Goal: Information Seeking & Learning: Learn about a topic

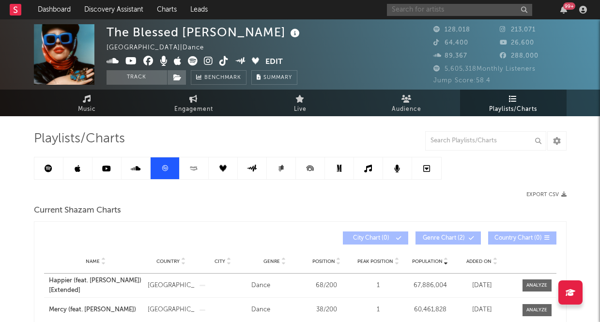
click at [439, 7] on input "text" at bounding box center [459, 10] width 145 height 12
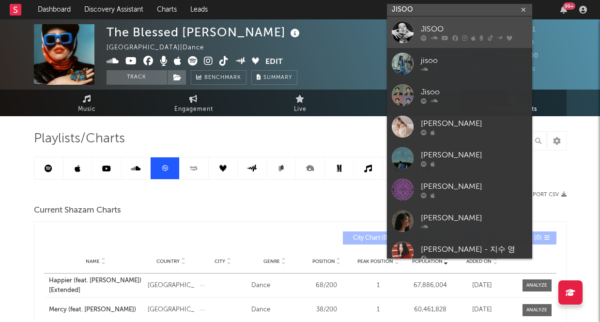
type input "JISOO"
click at [434, 30] on div "JISOO" at bounding box center [474, 29] width 107 height 12
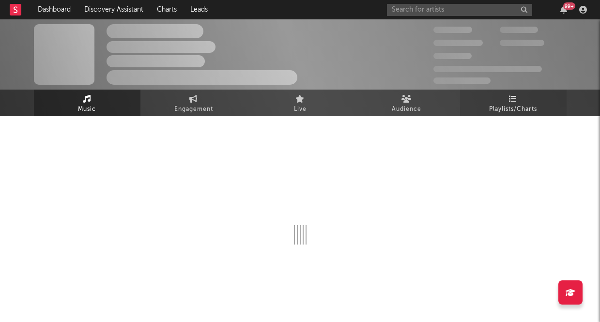
click at [517, 95] on link "Playlists/Charts" at bounding box center [513, 103] width 107 height 27
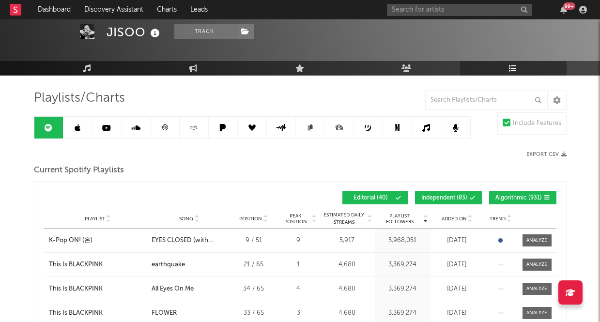
scroll to position [44, 0]
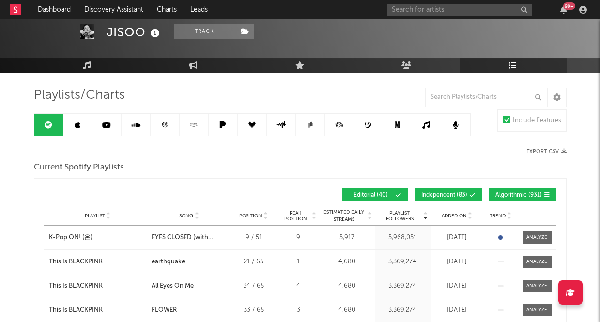
click at [198, 216] on icon at bounding box center [196, 218] width 5 height 4
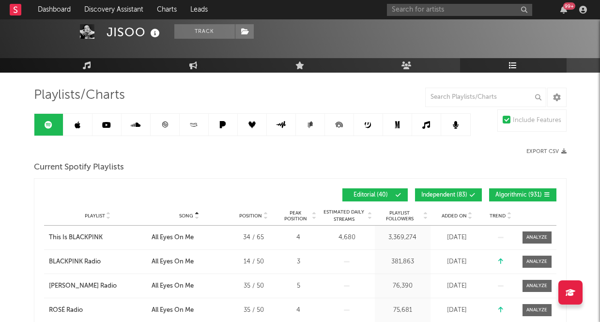
click at [198, 216] on icon at bounding box center [196, 218] width 5 height 4
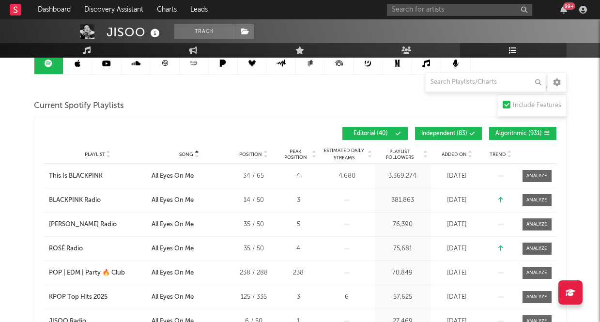
scroll to position [0, 0]
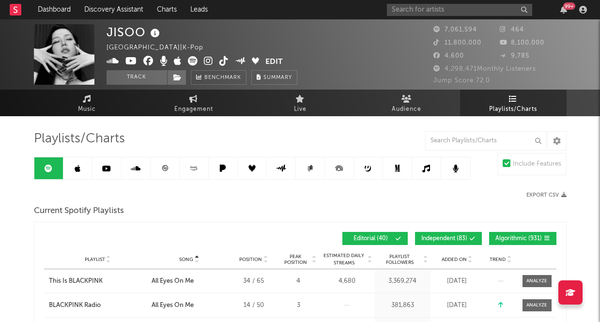
click at [78, 167] on icon at bounding box center [78, 169] width 6 height 8
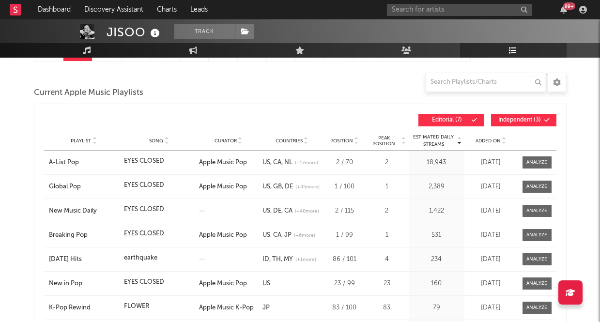
scroll to position [120, 0]
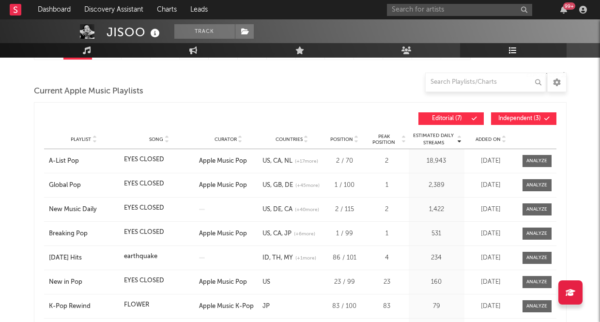
click at [536, 121] on button "Independent ( 3 )" at bounding box center [523, 118] width 65 height 13
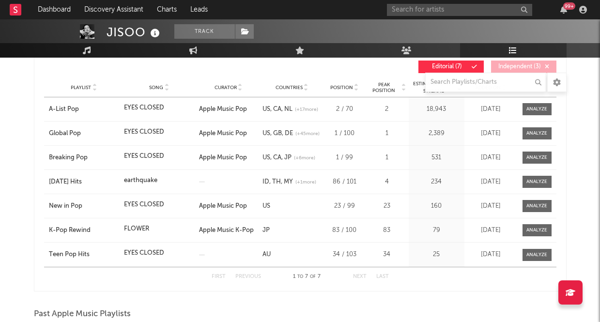
scroll to position [170, 0]
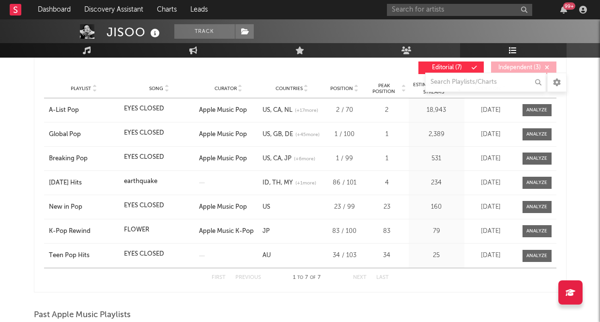
click at [362, 279] on button "Next" at bounding box center [360, 277] width 14 height 5
click at [360, 277] on button "Next" at bounding box center [360, 277] width 14 height 5
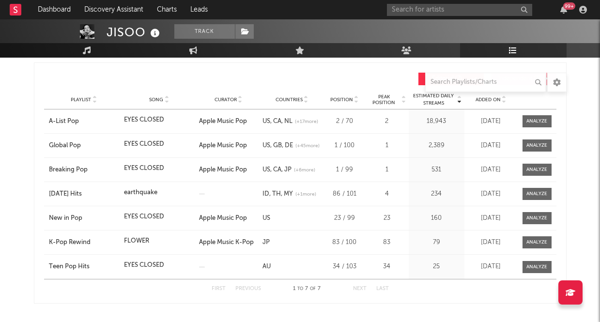
scroll to position [157, 0]
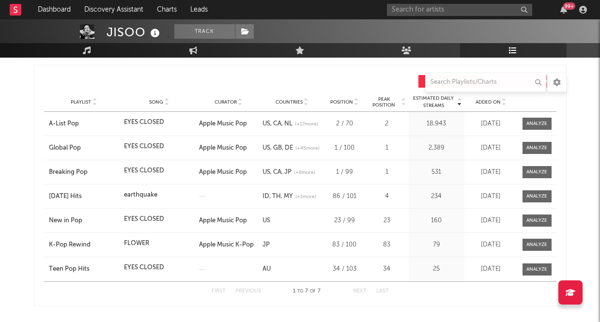
click at [365, 294] on div "First Previous 1 to 7 of 7 Next Last" at bounding box center [300, 291] width 177 height 19
click at [303, 197] on span "(+ 1 more)" at bounding box center [305, 196] width 21 height 7
click at [311, 196] on span "(+ 1 more)" at bounding box center [305, 196] width 21 height 7
